Goal: Find contact information: Find contact information

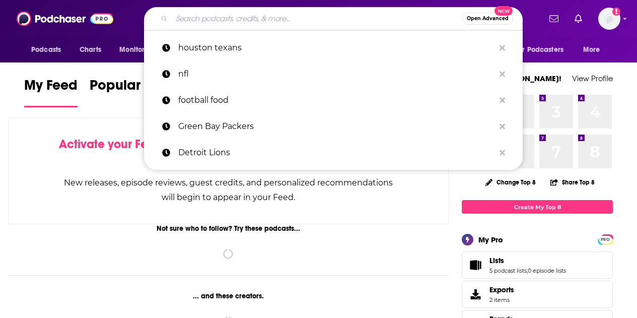
click at [330, 19] on input "Search podcasts, credits, & more..." at bounding box center [317, 19] width 291 height 16
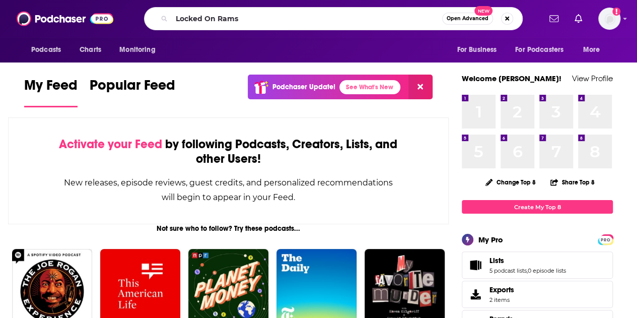
type input "Locked On Rams"
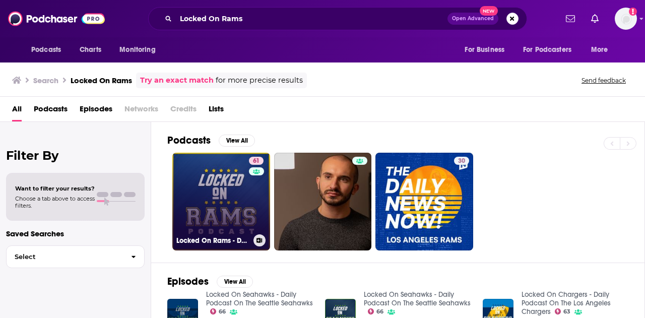
click at [231, 171] on link "61 Locked On Rams - Daily Podcast On The Los Angeles Rams" at bounding box center [221, 202] width 98 height 98
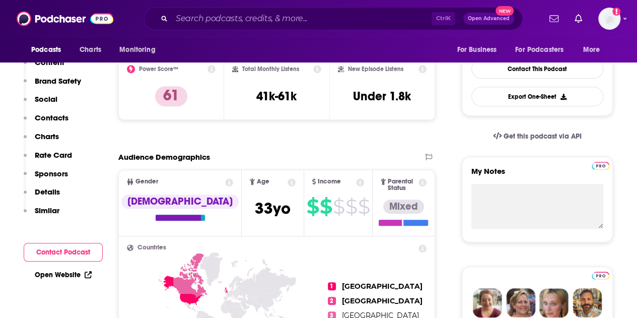
scroll to position [101, 0]
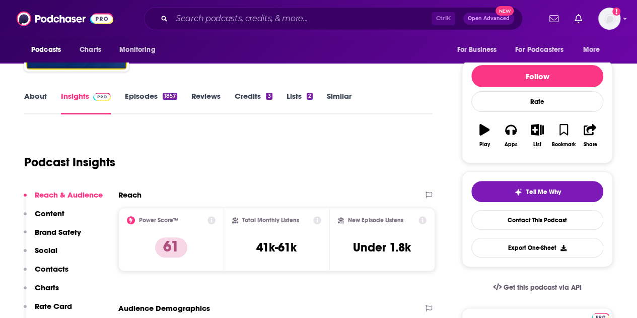
click at [53, 267] on p "Contacts" at bounding box center [52, 269] width 34 height 10
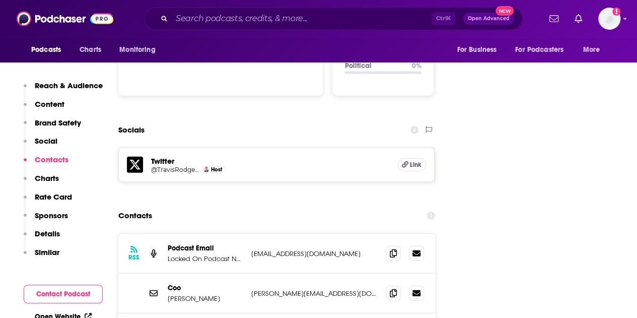
scroll to position [1092, 0]
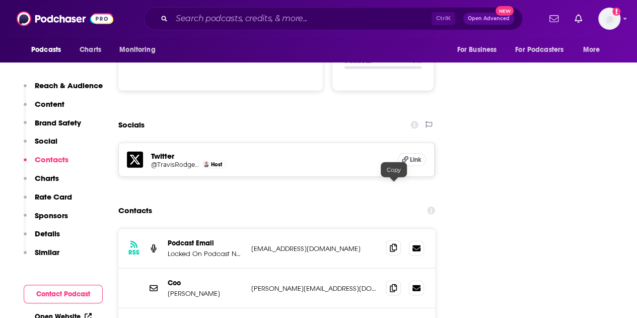
click at [394, 240] on span at bounding box center [393, 247] width 15 height 15
drag, startPoint x: 182, startPoint y: 13, endPoint x: 197, endPoint y: 26, distance: 20.0
click at [182, 13] on input "Search podcasts, credits, & more..." at bounding box center [302, 19] width 260 height 16
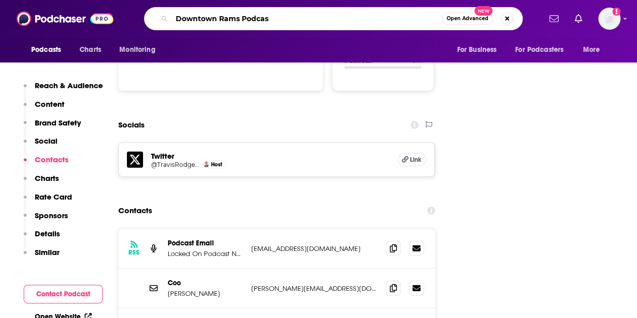
type input "Downtown Rams Podcast"
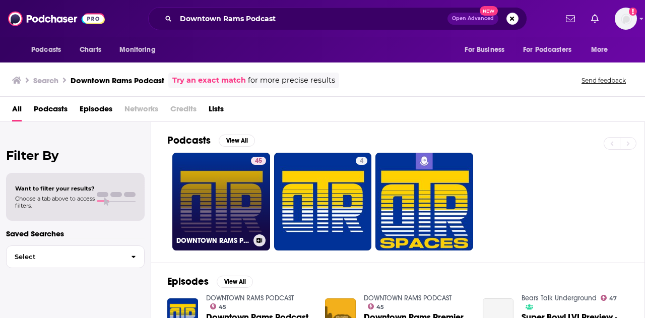
click at [207, 197] on link "45 DOWNTOWN RAMS PODCAST" at bounding box center [221, 202] width 98 height 98
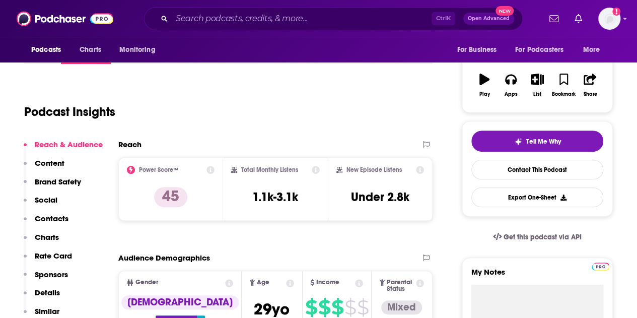
click at [48, 219] on p "Contacts" at bounding box center [52, 219] width 34 height 10
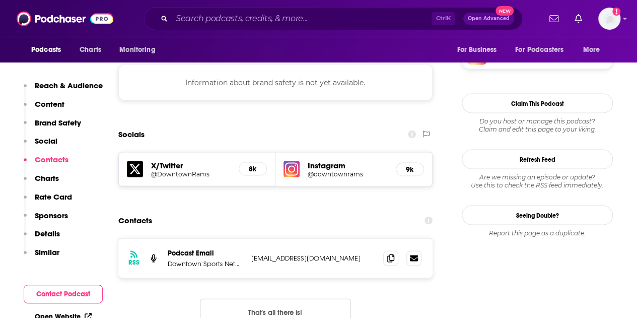
scroll to position [925, 0]
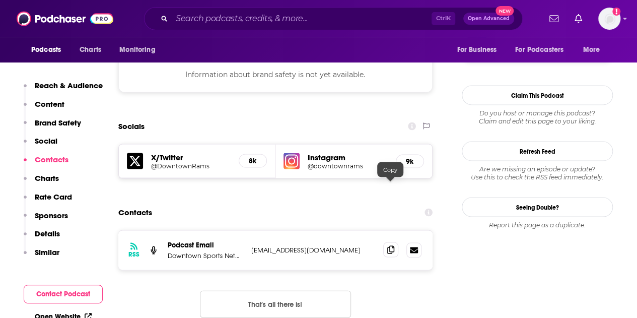
click at [389, 245] on icon at bounding box center [390, 249] width 7 height 8
click at [235, 25] on input "Search podcasts, credits, & more..." at bounding box center [302, 19] width 260 height 16
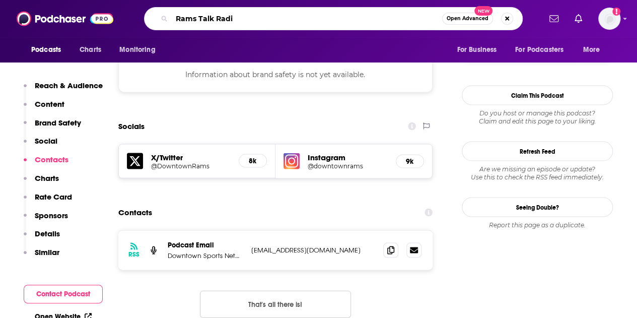
type input "Rams Talk Radio"
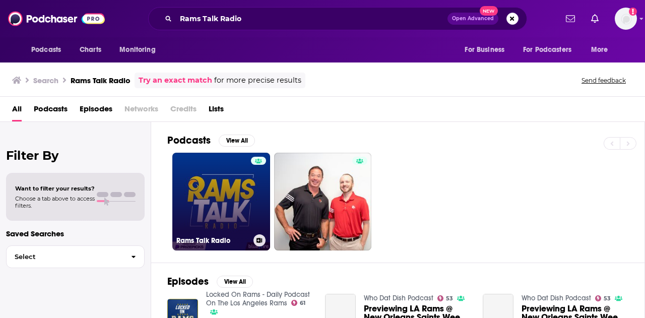
click at [234, 194] on link "Rams Talk Radio" at bounding box center [221, 202] width 98 height 98
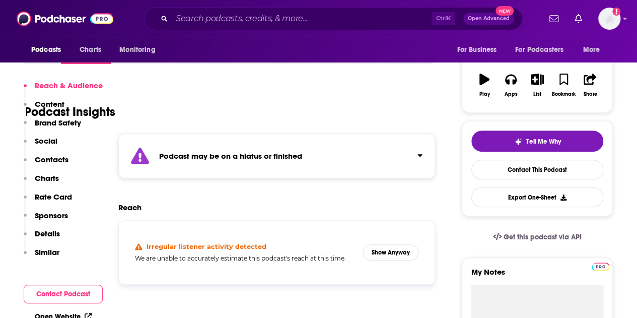
scroll to position [252, 0]
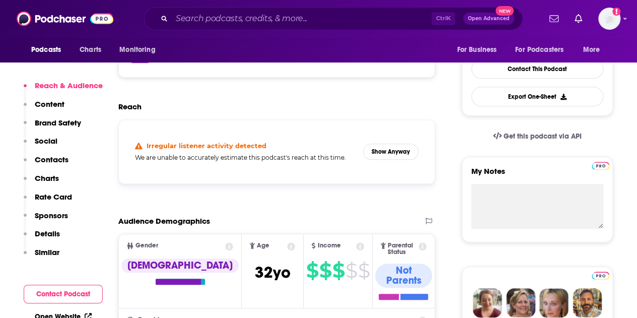
click at [46, 161] on p "Contacts" at bounding box center [52, 160] width 34 height 10
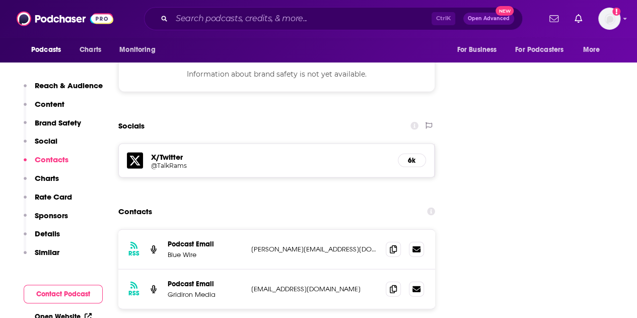
scroll to position [976, 0]
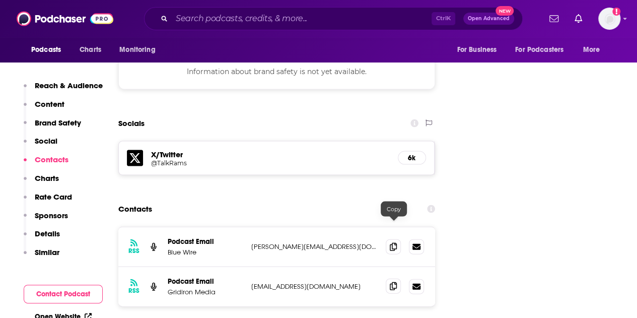
click at [392, 282] on icon at bounding box center [393, 286] width 7 height 8
click at [224, 22] on input "Search podcasts, credits, & more..." at bounding box center [302, 19] width 260 height 16
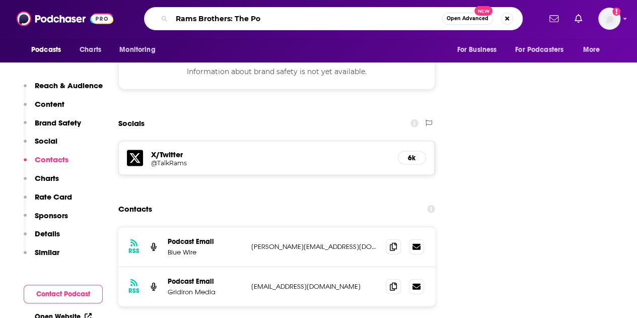
type input "Rams Brothers: The Pod"
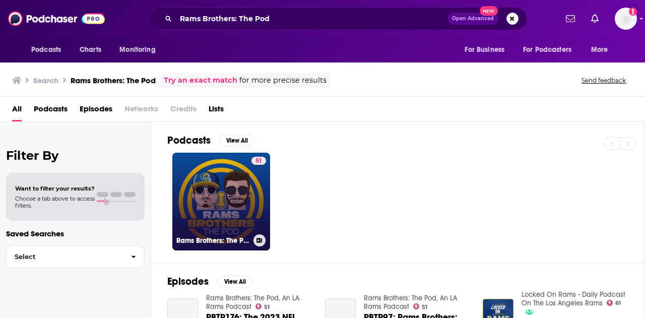
click at [241, 188] on link "51 Rams Brothers: The Pod, An LA Rams Podcast" at bounding box center [221, 202] width 98 height 98
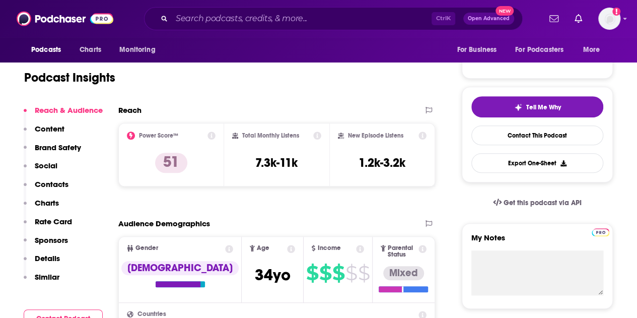
scroll to position [201, 0]
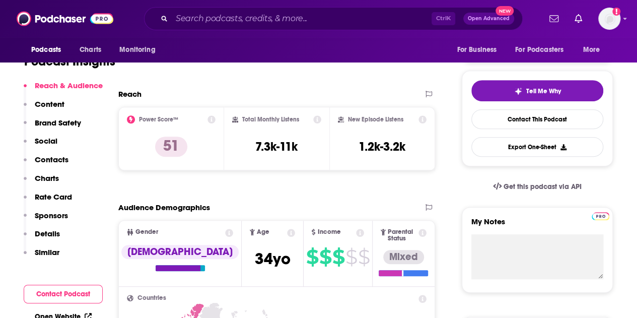
click at [59, 159] on p "Contacts" at bounding box center [52, 160] width 34 height 10
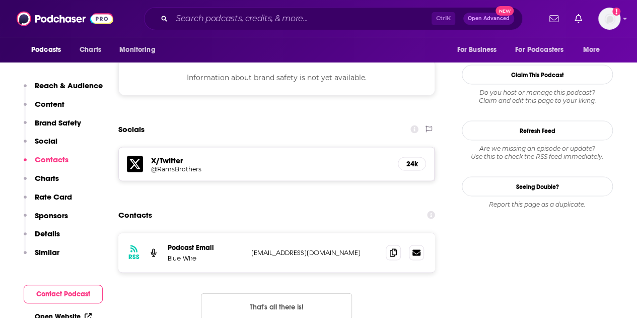
scroll to position [924, 0]
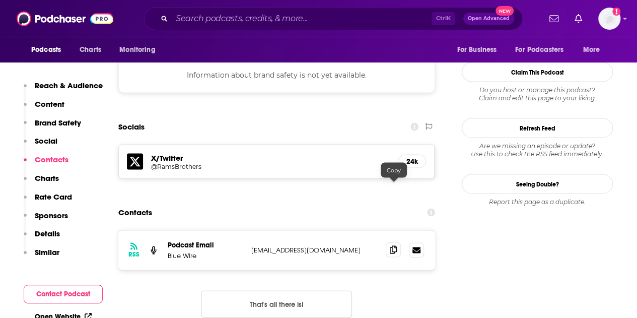
click at [396, 242] on span at bounding box center [393, 249] width 15 height 15
click at [240, 27] on div "Ctrl K Open Advanced New" at bounding box center [333, 18] width 379 height 23
click at [245, 20] on input "Search podcasts, credits, & more..." at bounding box center [302, 19] width 260 height 16
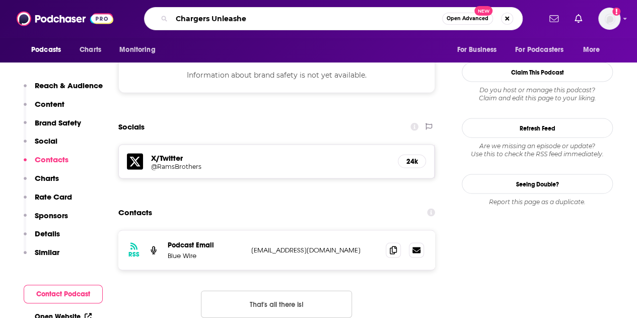
type input "Chargers Unleashed"
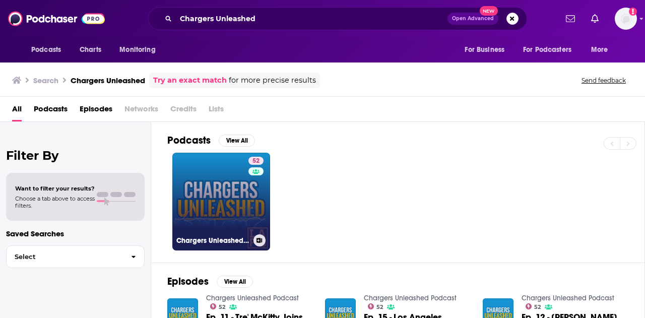
click at [208, 207] on link "52 Chargers Unleashed Podcast" at bounding box center [221, 202] width 98 height 98
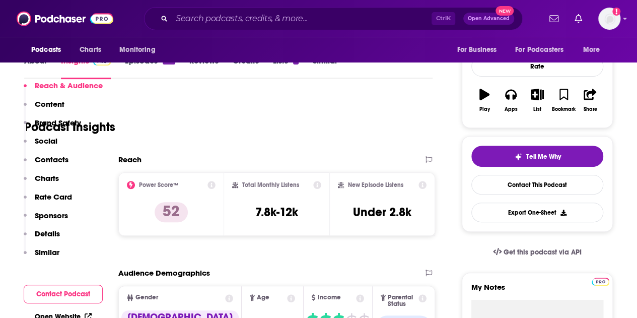
scroll to position [201, 0]
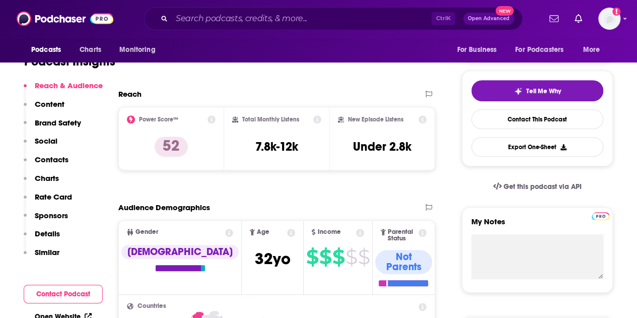
click at [48, 157] on p "Contacts" at bounding box center [52, 160] width 34 height 10
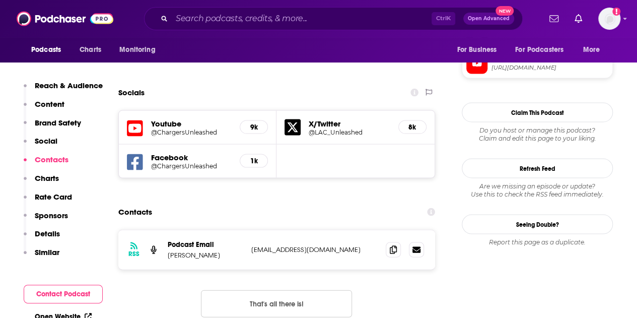
scroll to position [946, 0]
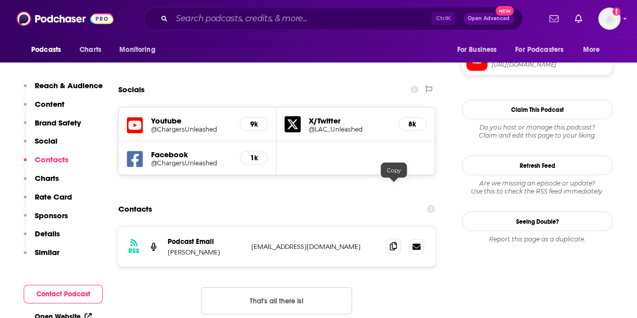
click at [390, 242] on icon at bounding box center [393, 246] width 7 height 8
click at [276, 24] on input "Search podcasts, credits, & more..." at bounding box center [302, 19] width 260 height 16
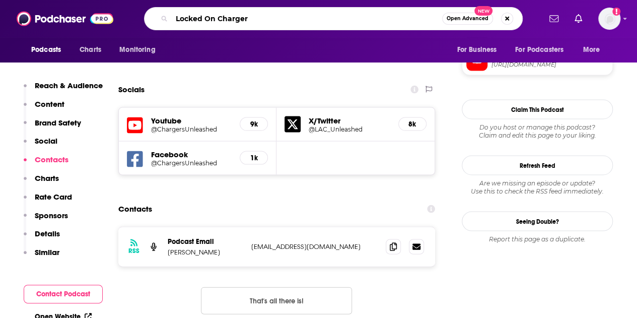
type input "Locked On Chargers"
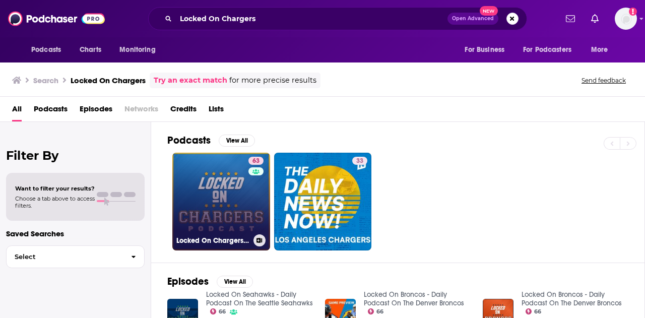
click at [242, 188] on link "63 Locked On Chargers - Daily Podcast On The Los Angeles Chargers" at bounding box center [221, 202] width 98 height 98
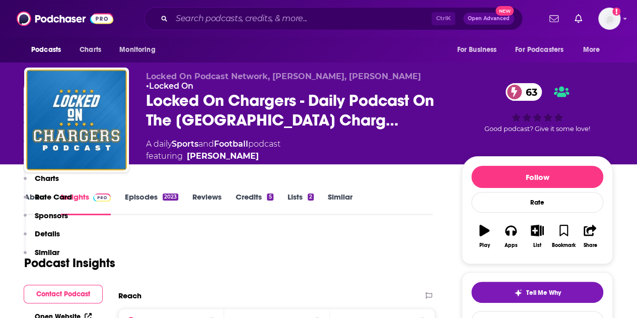
scroll to position [201, 0]
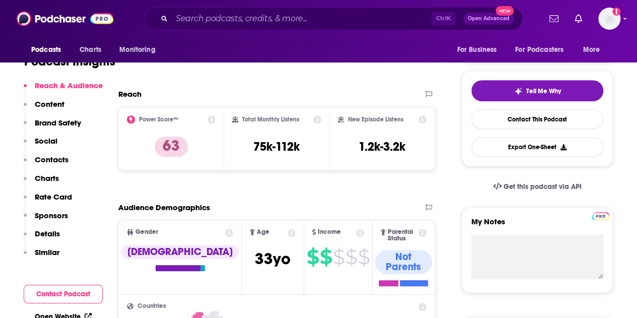
click at [58, 162] on p "Contacts" at bounding box center [52, 160] width 34 height 10
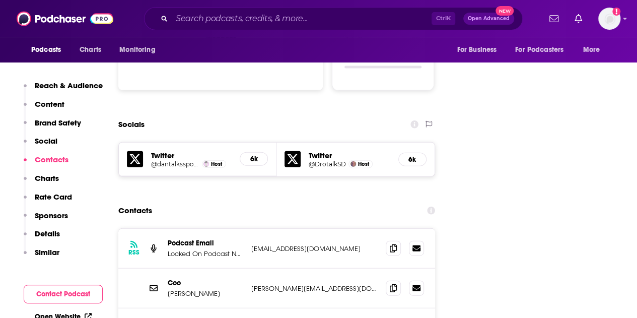
scroll to position [1092, 0]
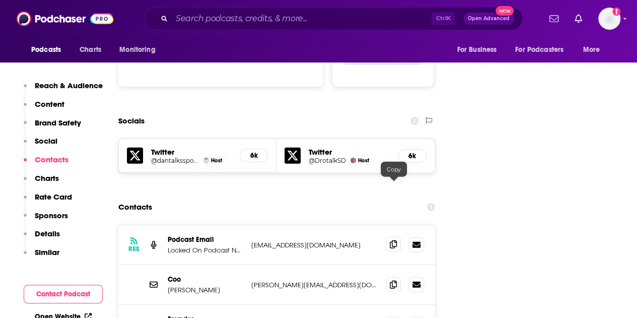
click at [393, 240] on icon at bounding box center [393, 244] width 7 height 8
drag, startPoint x: 213, startPoint y: 14, endPoint x: 232, endPoint y: 29, distance: 24.7
click at [213, 14] on input "Search podcasts, credits, & more..." at bounding box center [302, 19] width 260 height 16
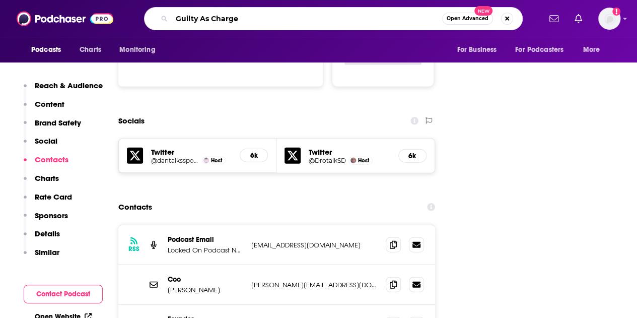
type input "Guilty As Charged"
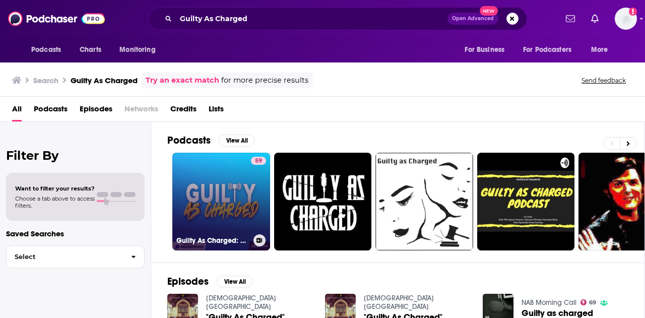
click at [187, 217] on link "59 Guilty As Charged: An LA Chargers Podcast" at bounding box center [221, 202] width 98 height 98
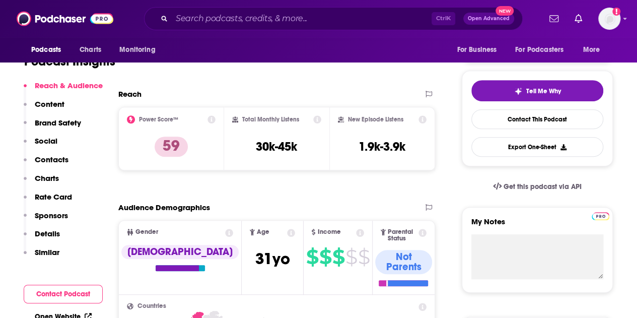
click at [54, 164] on p "Contacts" at bounding box center [52, 160] width 34 height 10
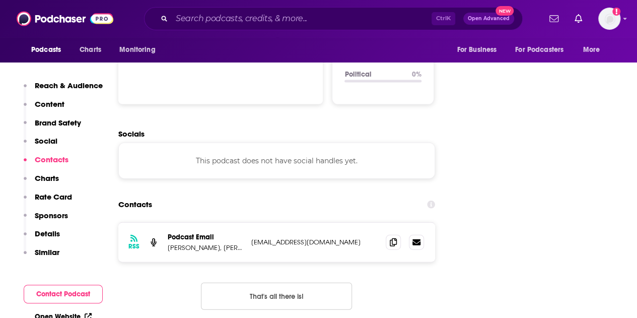
scroll to position [1071, 0]
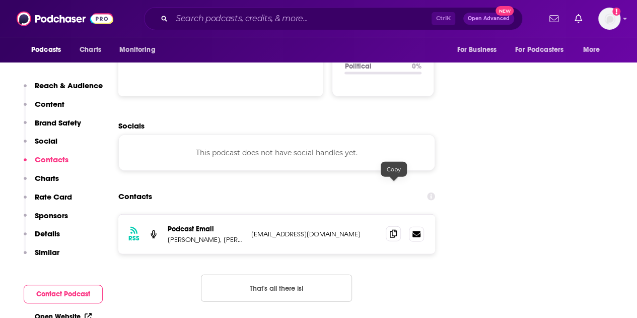
click at [397, 226] on span at bounding box center [393, 233] width 15 height 15
